Goal: Task Accomplishment & Management: Manage account settings

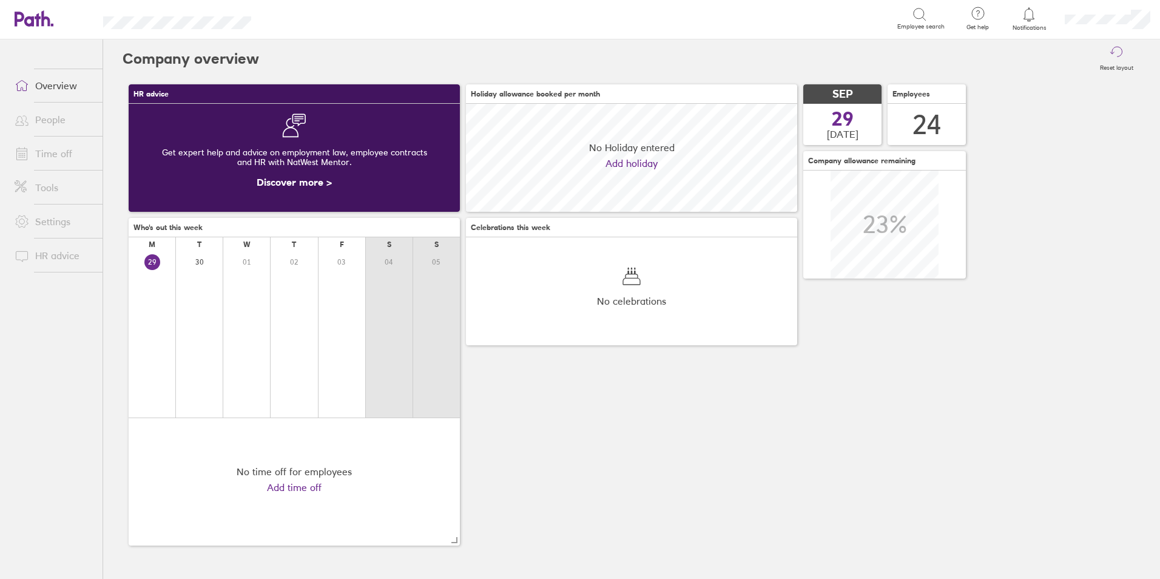
scroll to position [108, 331]
click at [64, 120] on link "People" at bounding box center [54, 119] width 98 height 24
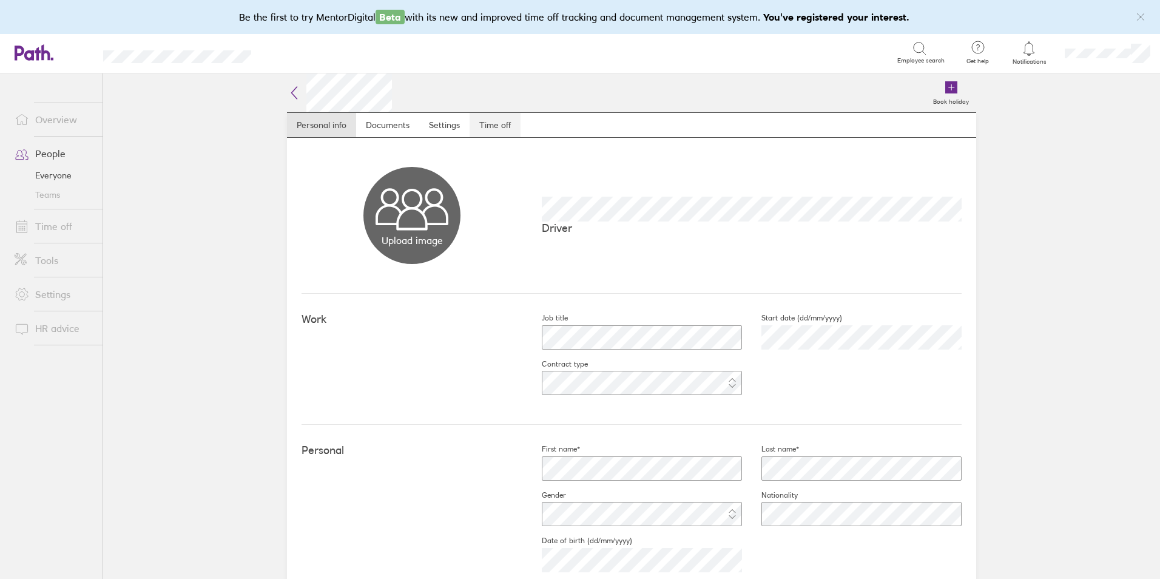
click at [490, 129] on link "Time off" at bounding box center [495, 125] width 51 height 24
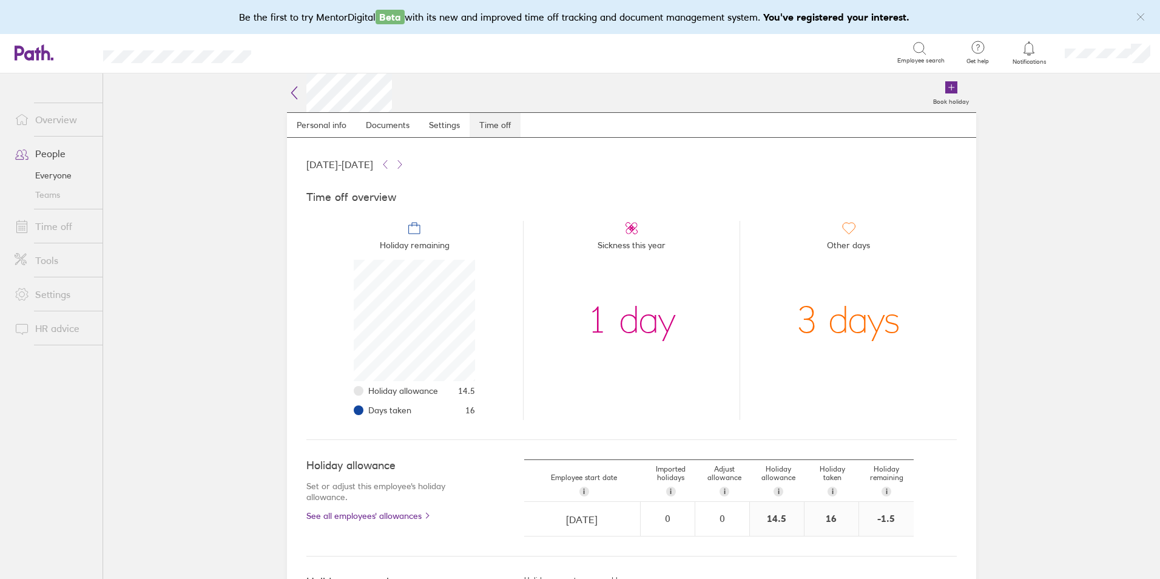
scroll to position [121, 121]
